Goal: Task Accomplishment & Management: Manage account settings

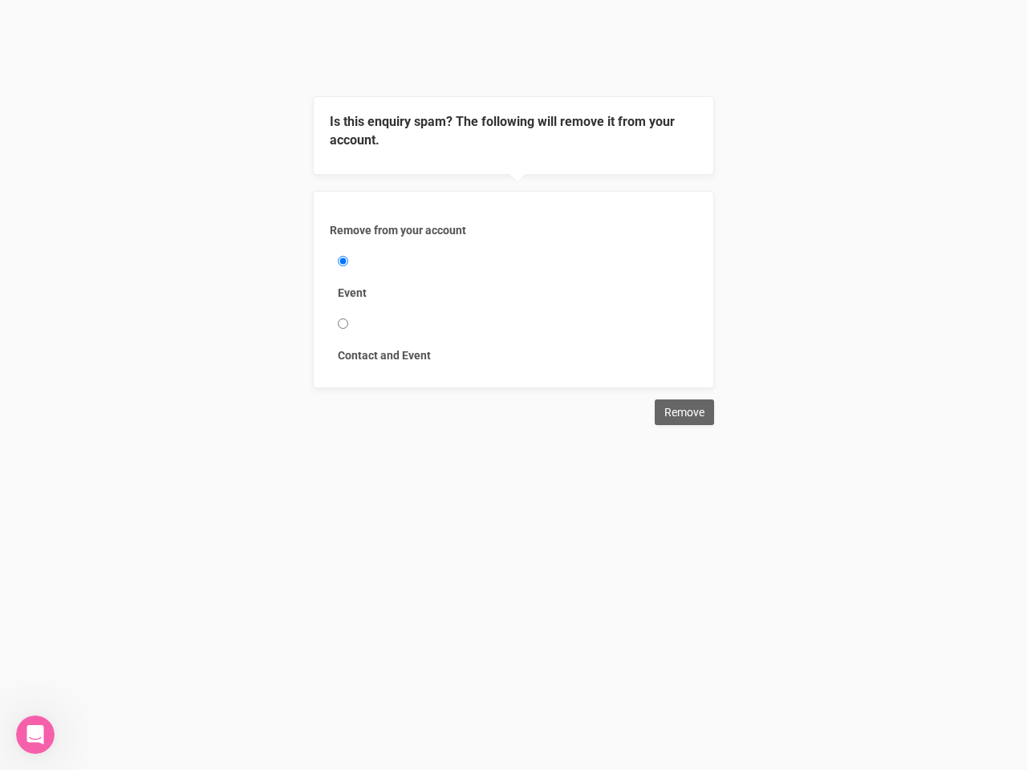
click at [514, 213] on div "Remove from your account Event Contact and Event" at bounding box center [513, 289] width 401 height 197
click at [514, 194] on div "Remove from your account Event Contact and Event" at bounding box center [513, 289] width 401 height 197
click at [514, 290] on label "Event" at bounding box center [514, 293] width 352 height 16
click at [348, 266] on input "Event" at bounding box center [343, 261] width 10 height 10
click at [685, 413] on input "Remove" at bounding box center [684, 413] width 59 height 26
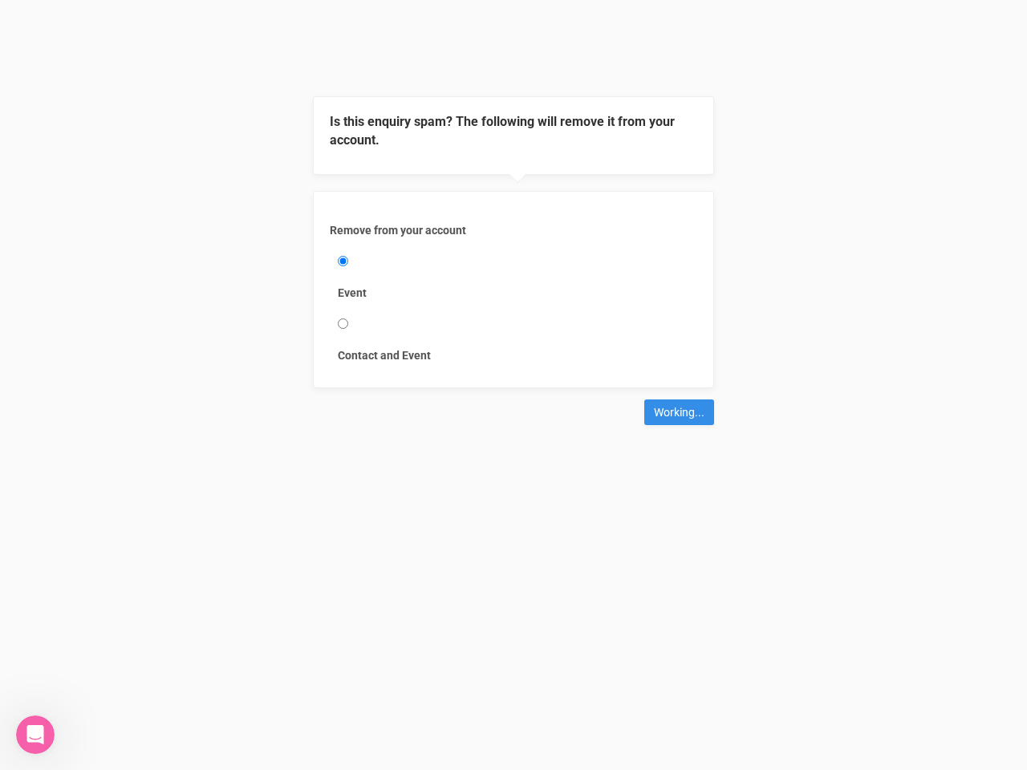
type input "Remove"
click at [35, 735] on icon "Open Intercom Messenger" at bounding box center [35, 735] width 26 height 26
